Goal: Contribute content: Contribute content

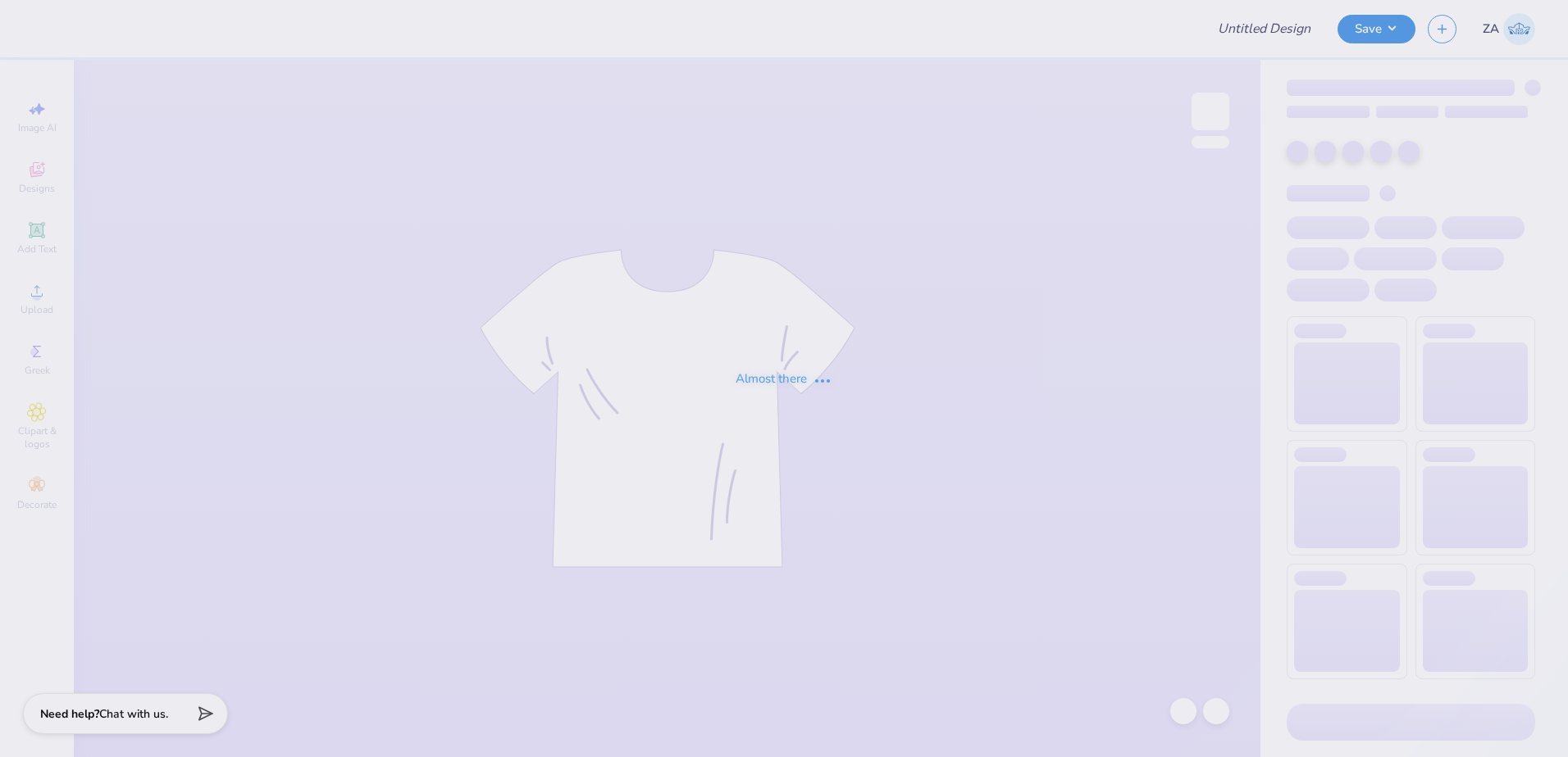
type input "DDD Monthly Merch"
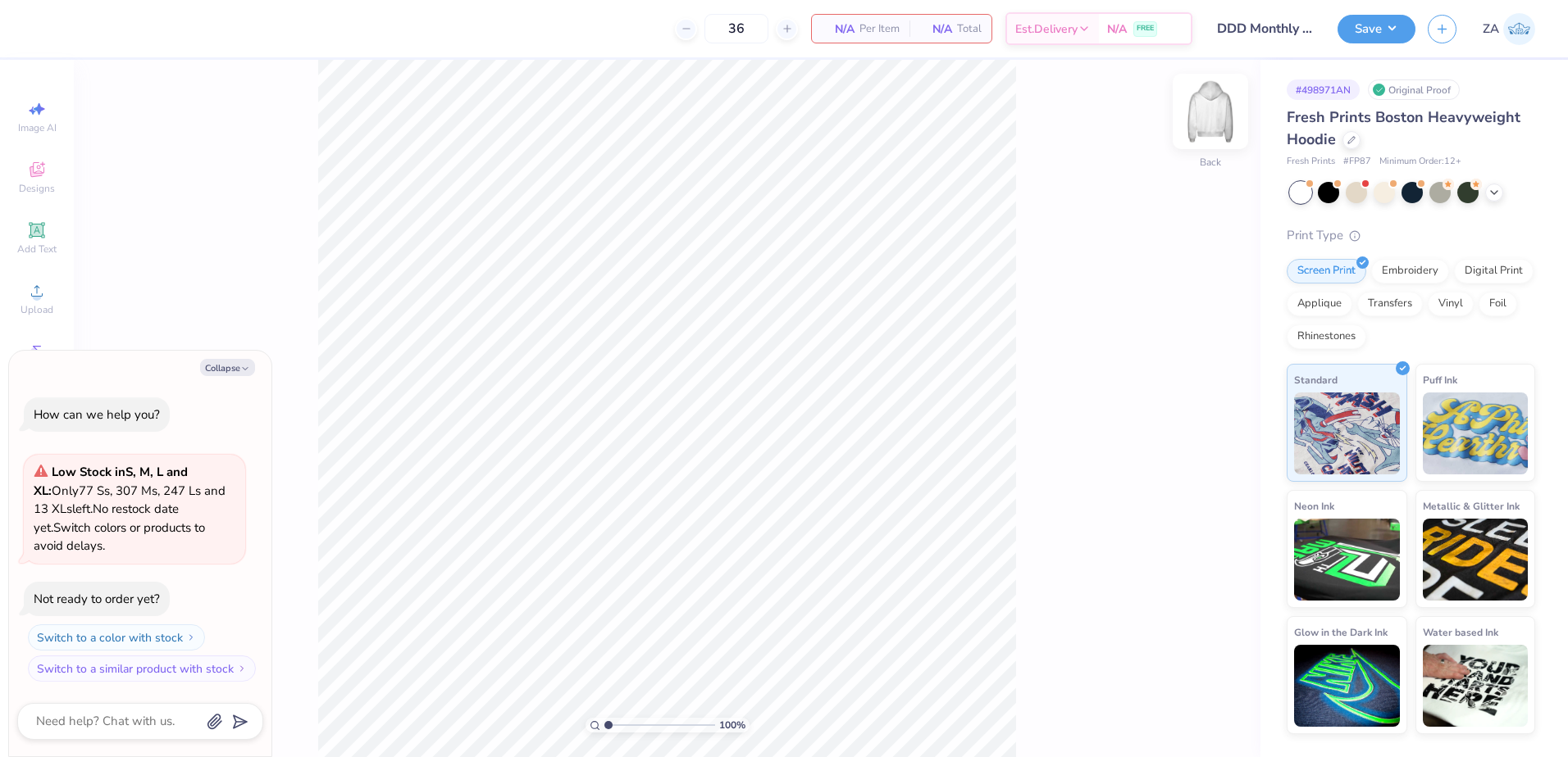
click at [1204, 105] on img at bounding box center [1210, 112] width 66 height 66
click at [24, 294] on div "Upload" at bounding box center [37, 298] width 57 height 48
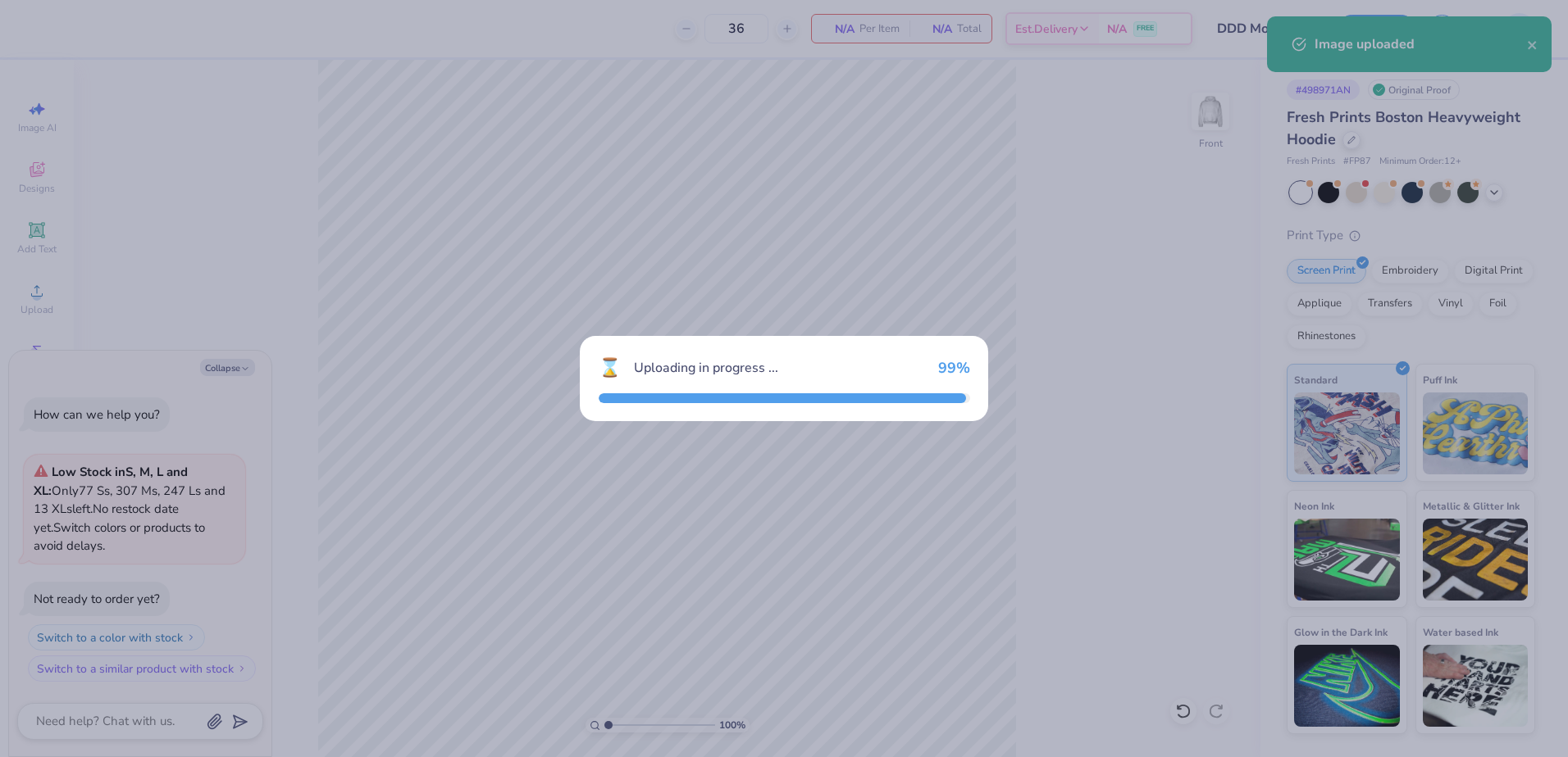
type textarea "x"
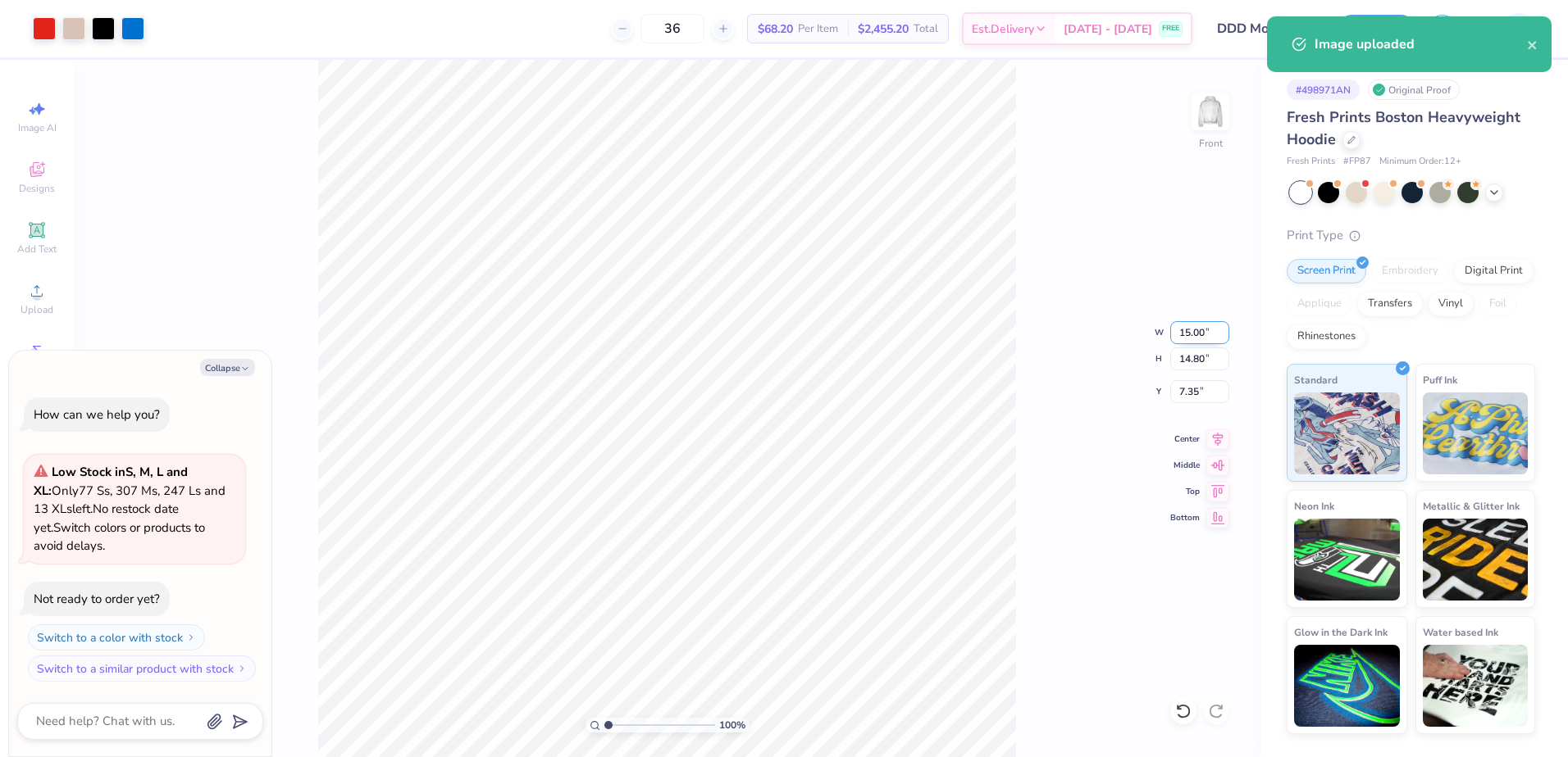
drag, startPoint x: 1176, startPoint y: 333, endPoint x: 1207, endPoint y: 333, distance: 31.0
click at [1207, 333] on input "15.00" at bounding box center [1199, 332] width 59 height 23
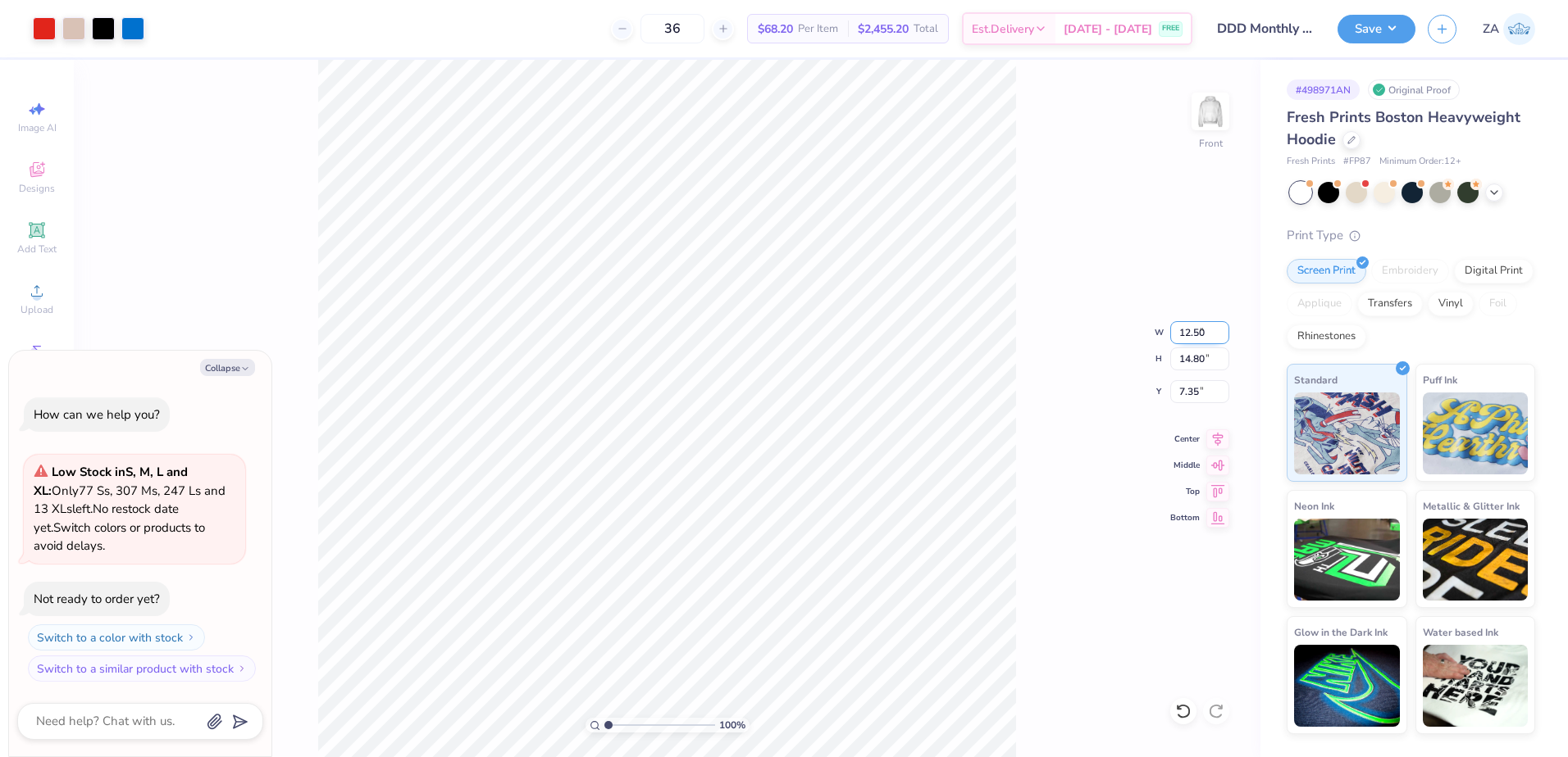
type input "12.50"
type textarea "x"
type input "12.34"
click at [1206, 395] on input "8.58" at bounding box center [1199, 392] width 59 height 23
type input "6.00"
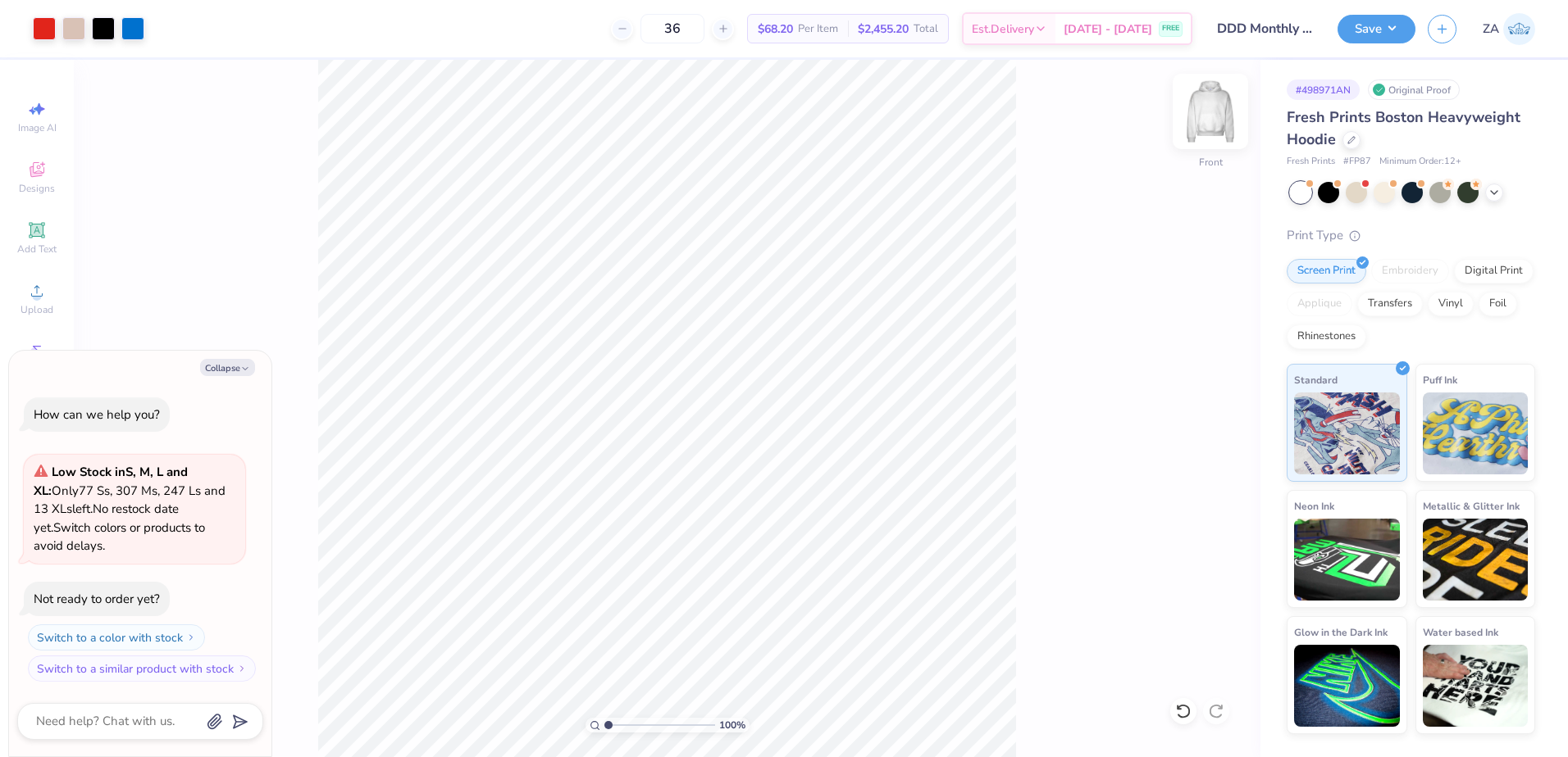
click at [1232, 129] on img at bounding box center [1210, 112] width 66 height 66
click at [49, 287] on div "Upload" at bounding box center [37, 298] width 57 height 48
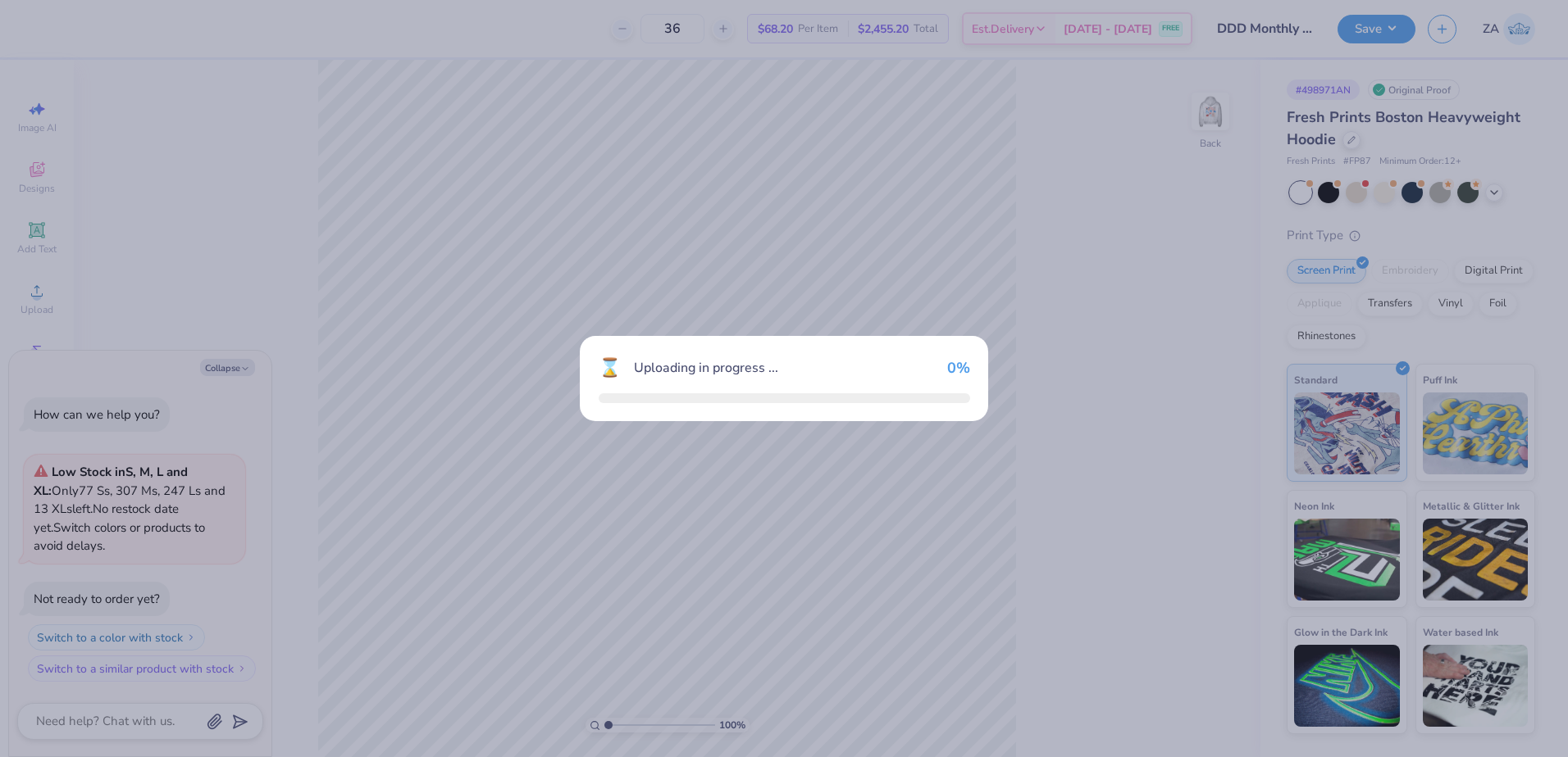
type textarea "x"
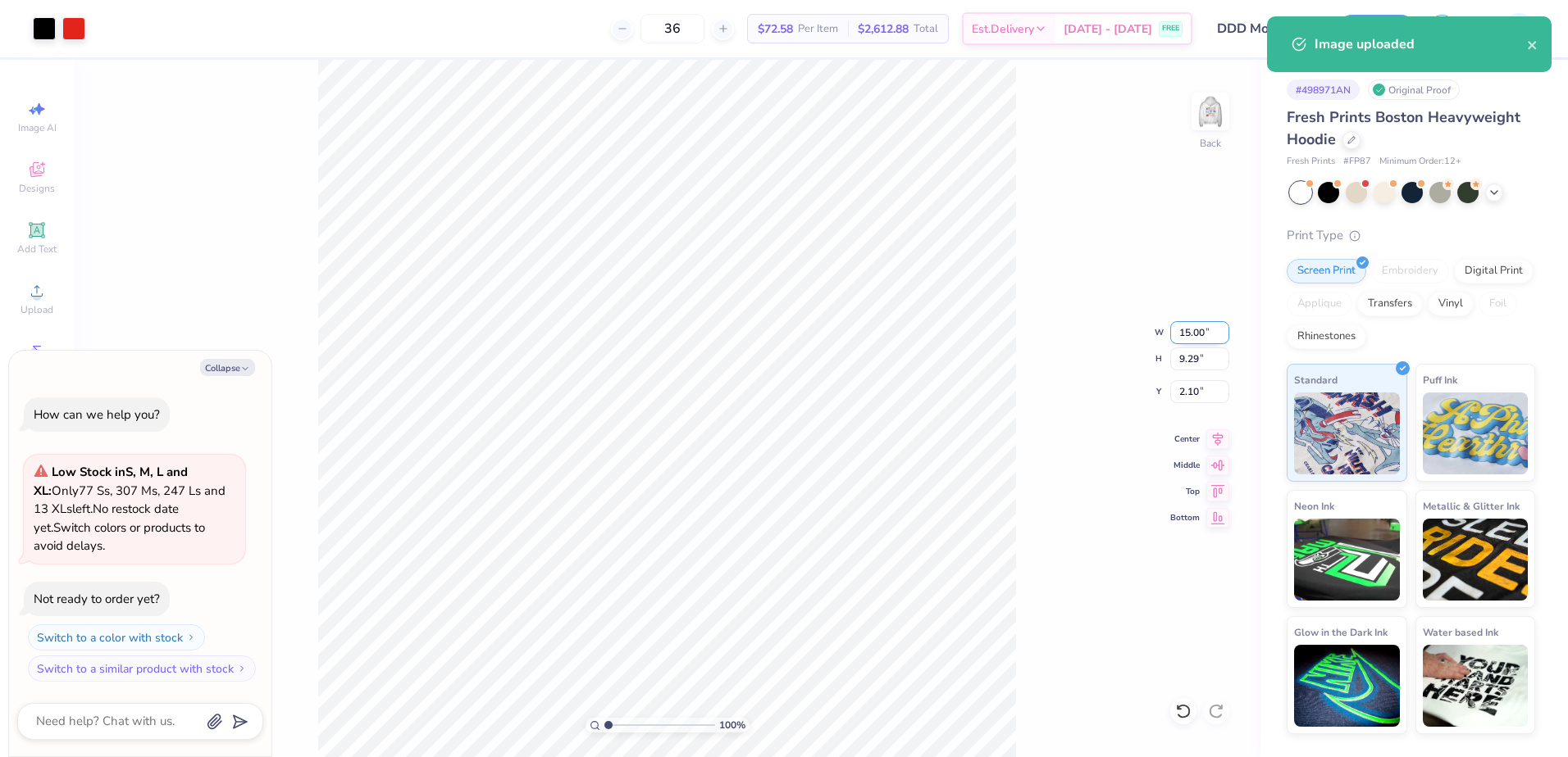
drag, startPoint x: 1196, startPoint y: 330, endPoint x: 1212, endPoint y: 330, distance: 16.0
click at [1212, 330] on input "15.00" at bounding box center [1199, 332] width 59 height 23
type input "3.50"
type textarea "x"
type input "2.17"
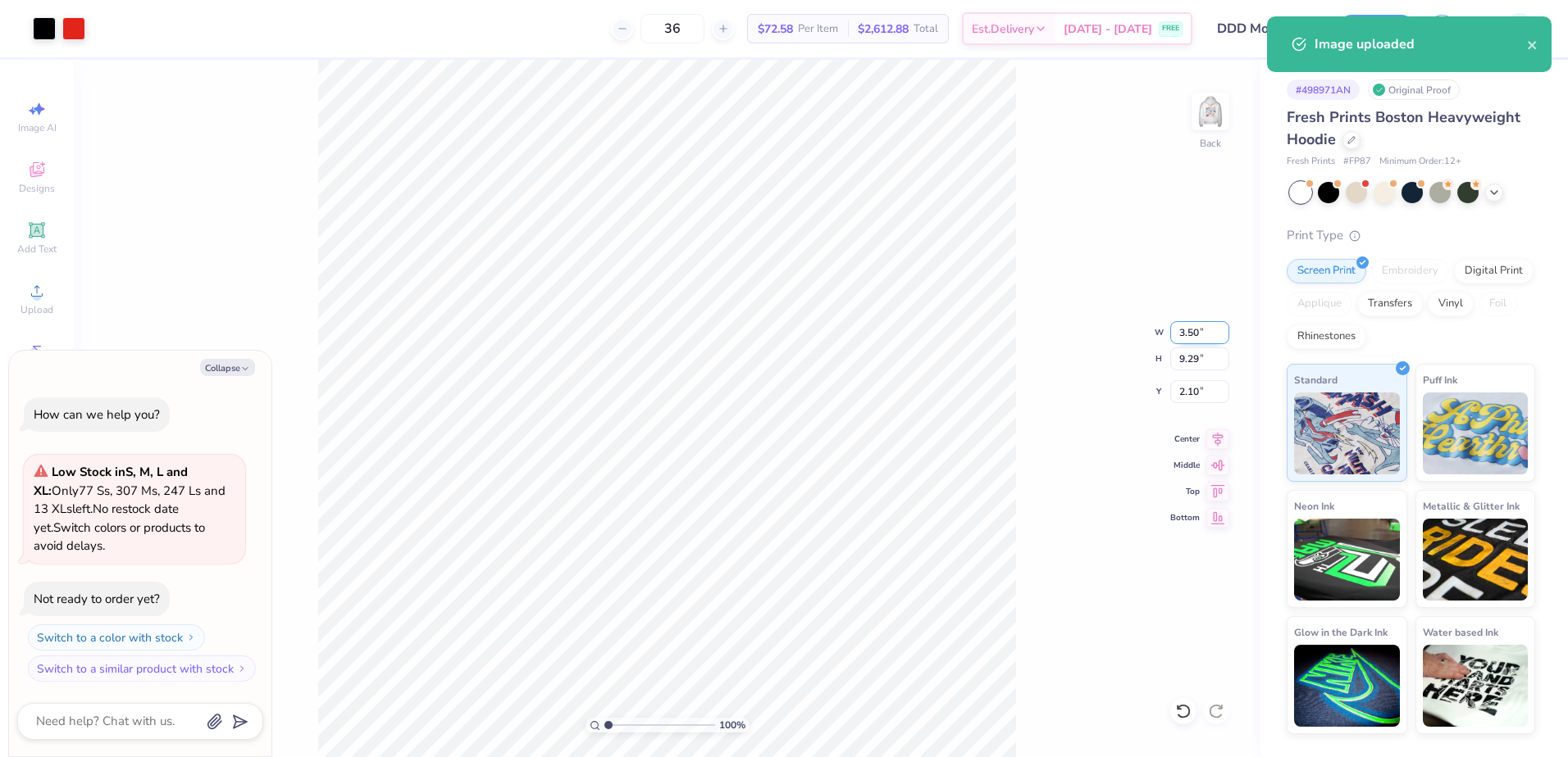
type input "5.67"
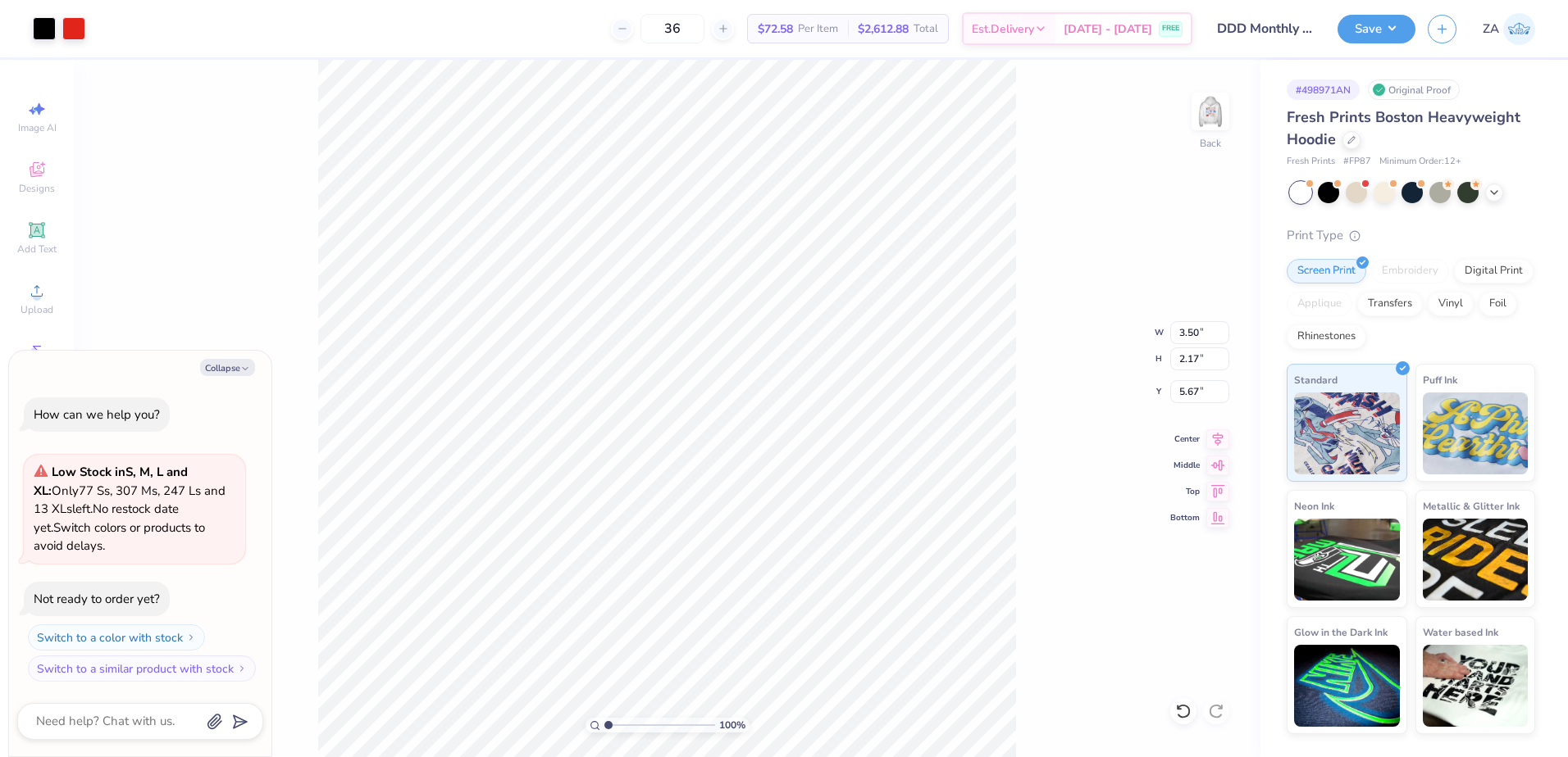
type textarea "x"
drag, startPoint x: 1213, startPoint y: 394, endPoint x: 1171, endPoint y: 394, distance: 42.0
click at [1171, 394] on input "4.31" at bounding box center [1199, 392] width 59 height 23
type input "3.00"
click at [1230, 111] on div "100 % Back" at bounding box center [667, 409] width 1187 height 698
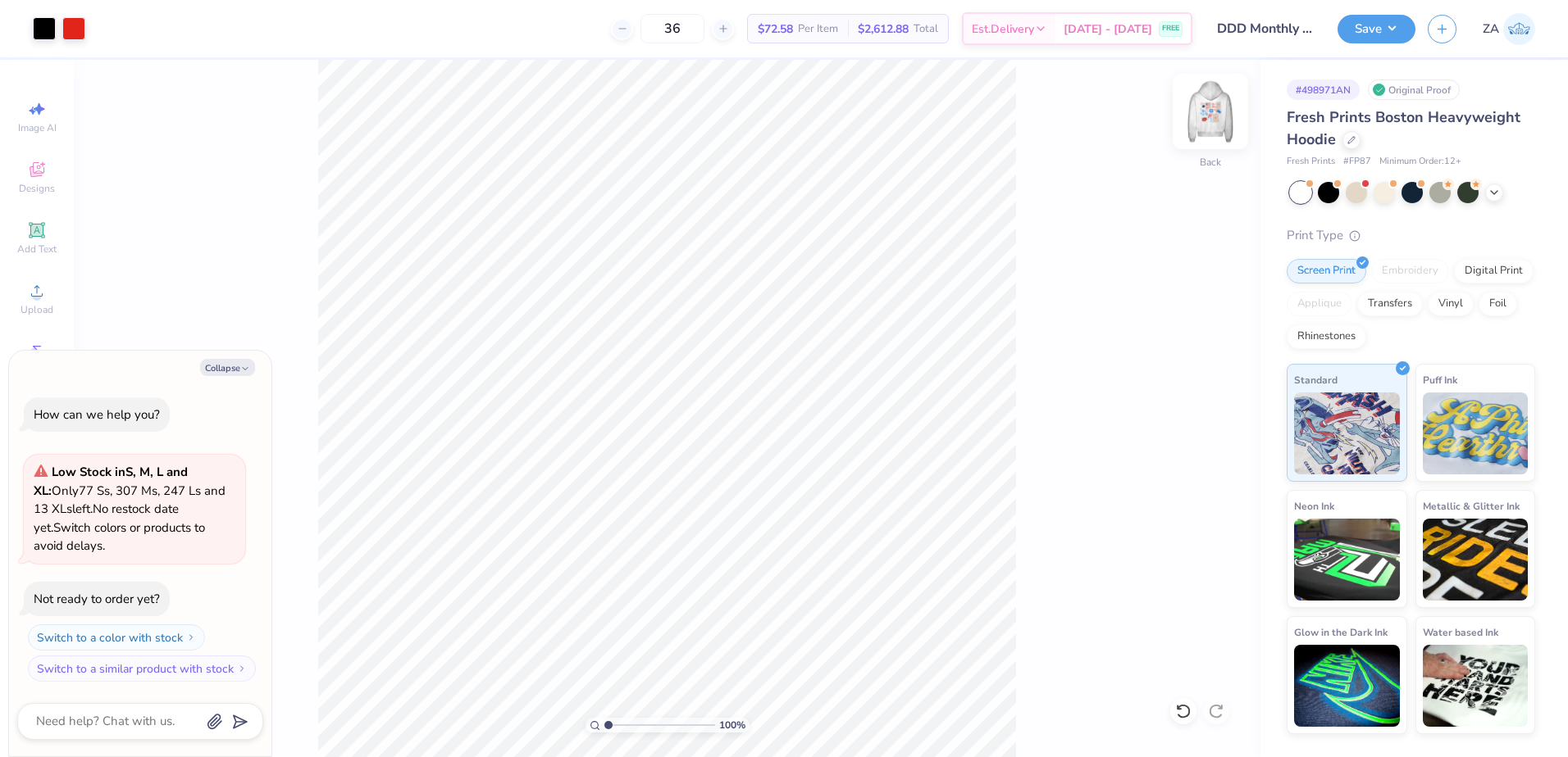
click at [1204, 105] on img at bounding box center [1210, 112] width 66 height 66
click at [1379, 24] on button "Save" at bounding box center [1376, 26] width 78 height 28
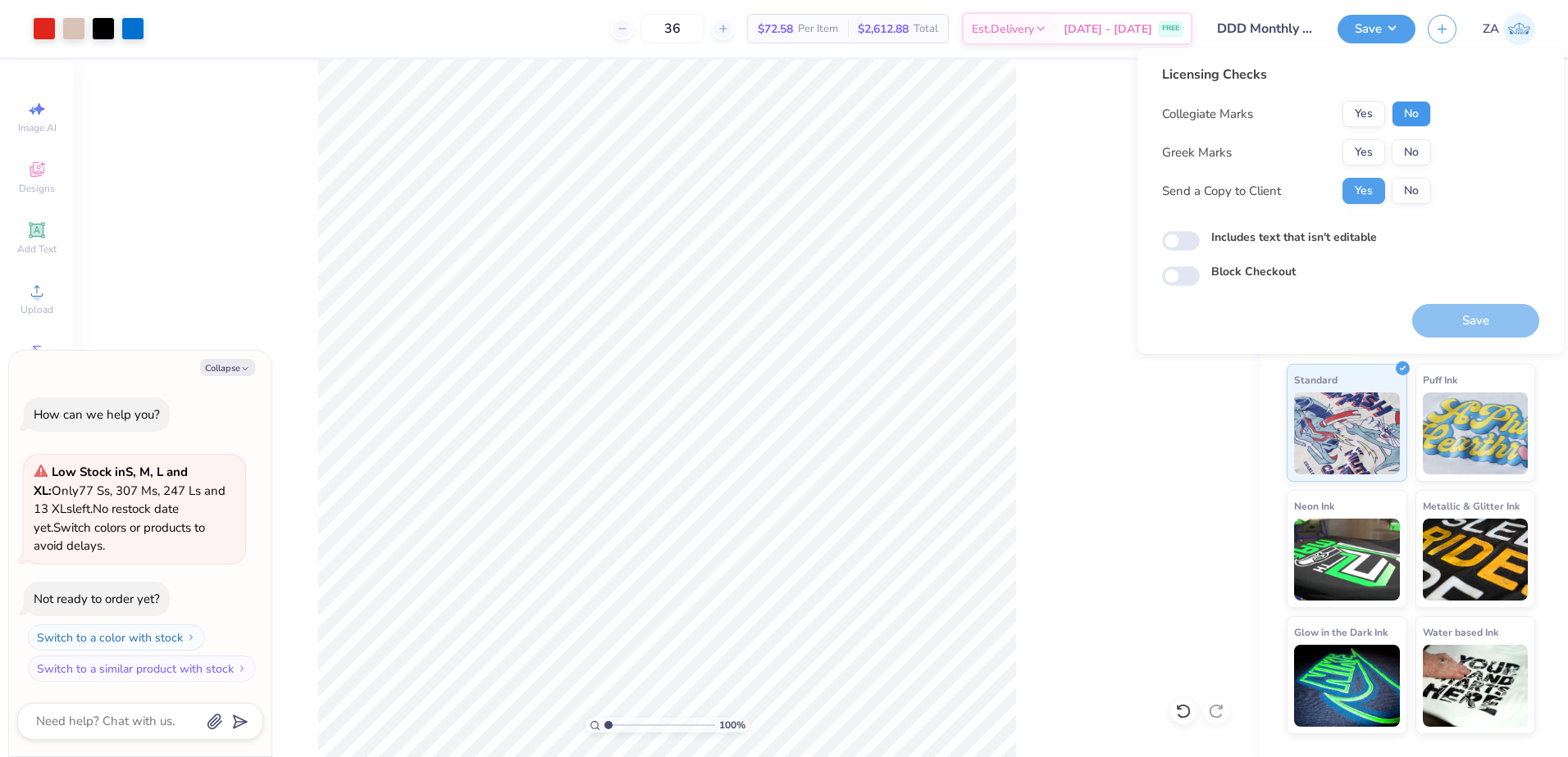
click at [1398, 104] on button "No" at bounding box center [1411, 114] width 40 height 26
click at [1410, 137] on div "Collegiate Marks Yes No Greek Marks Yes No Send a Copy to Client Yes No" at bounding box center [1297, 153] width 269 height 104
click at [1412, 142] on button "No" at bounding box center [1411, 153] width 40 height 26
click at [1452, 316] on button "Save" at bounding box center [1475, 321] width 127 height 34
type textarea "x"
